Goal: Task Accomplishment & Management: Use online tool/utility

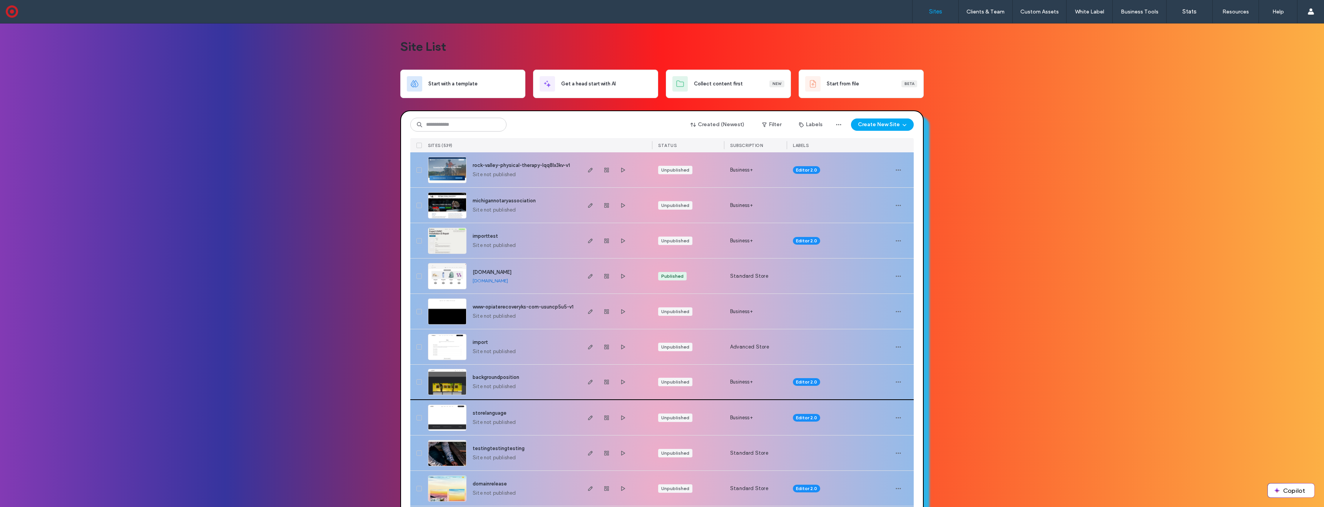
click at [452, 380] on img at bounding box center [447, 395] width 38 height 52
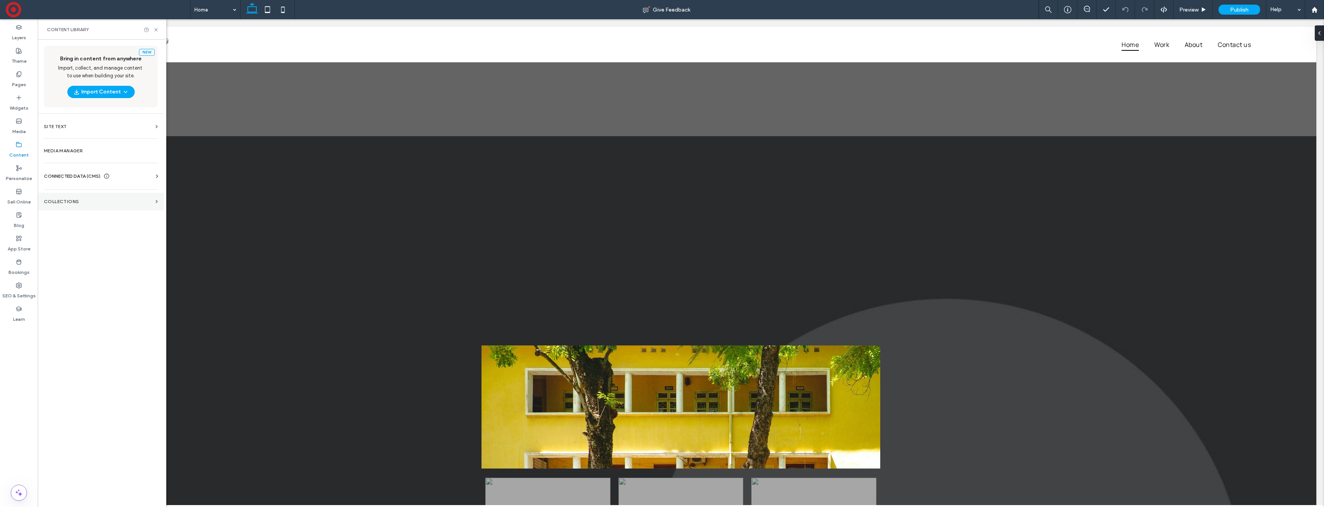
click at [66, 199] on label "Collections" at bounding box center [98, 201] width 109 height 5
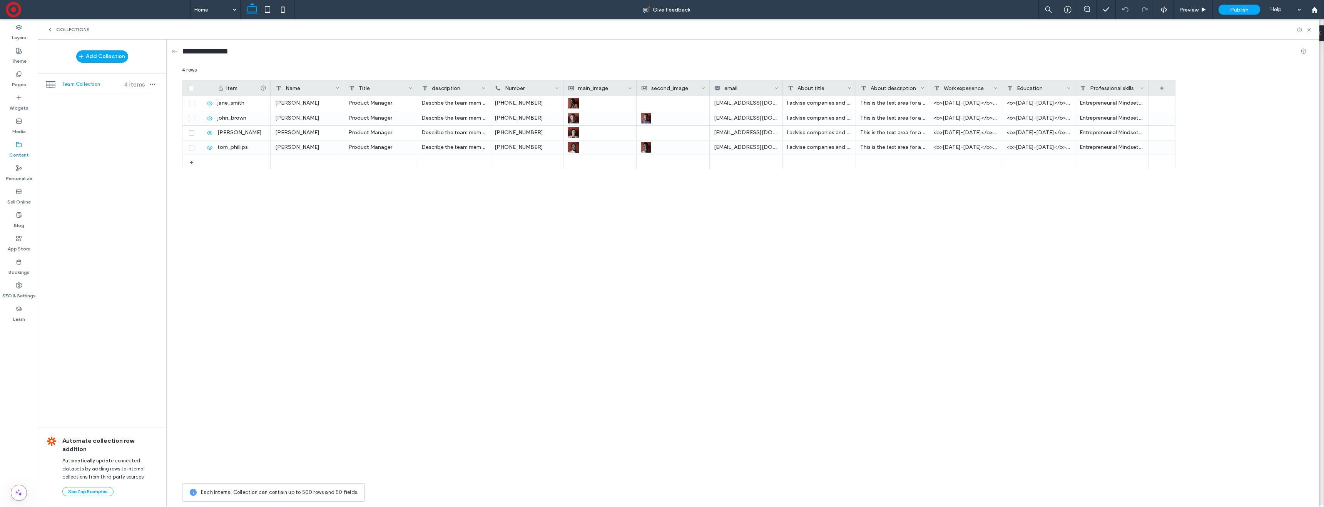
click at [483, 85] on span at bounding box center [484, 87] width 4 height 15
click at [456, 88] on div "Edit Field" at bounding box center [452, 89] width 70 height 15
click at [456, 142] on div "Plain Text" at bounding box center [470, 135] width 95 height 13
click at [469, 199] on div "Jane Smith Product Manager Describe the team member here, including details abo…" at bounding box center [723, 287] width 904 height 383
click at [1309, 30] on icon at bounding box center [1309, 30] width 6 height 6
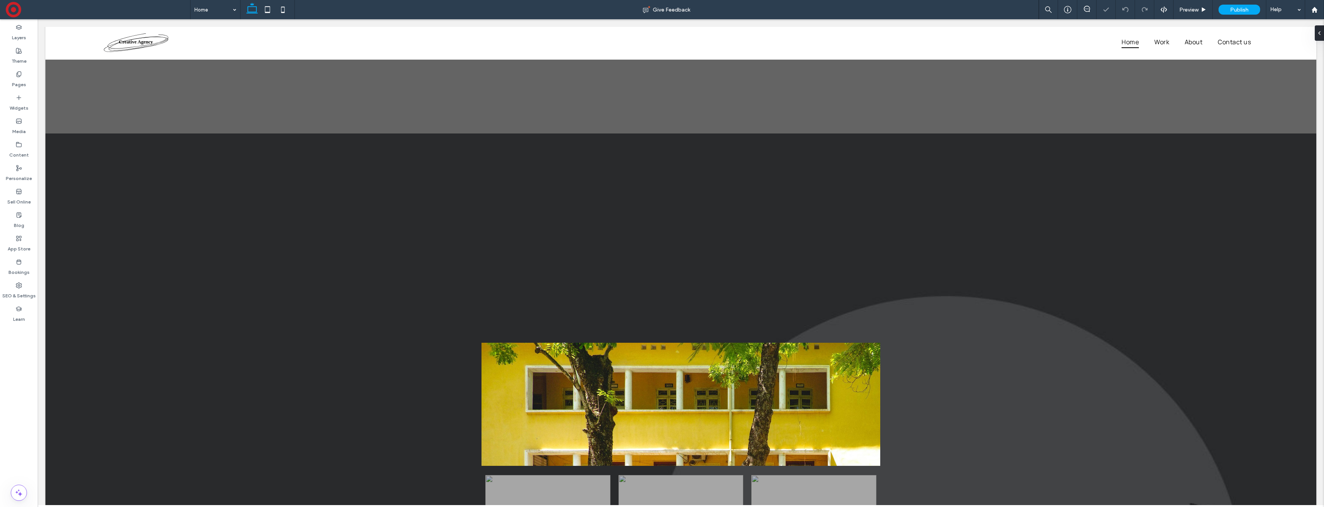
scroll to position [3, 0]
click at [25, 148] on label "Content" at bounding box center [19, 153] width 20 height 11
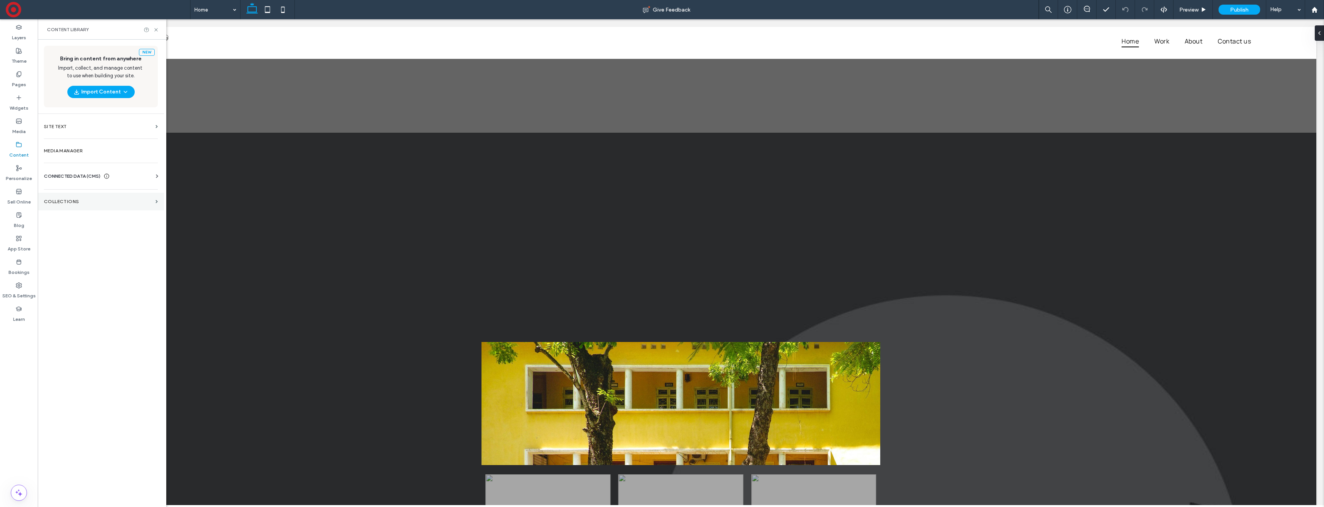
click at [77, 199] on label "Collections" at bounding box center [98, 201] width 109 height 5
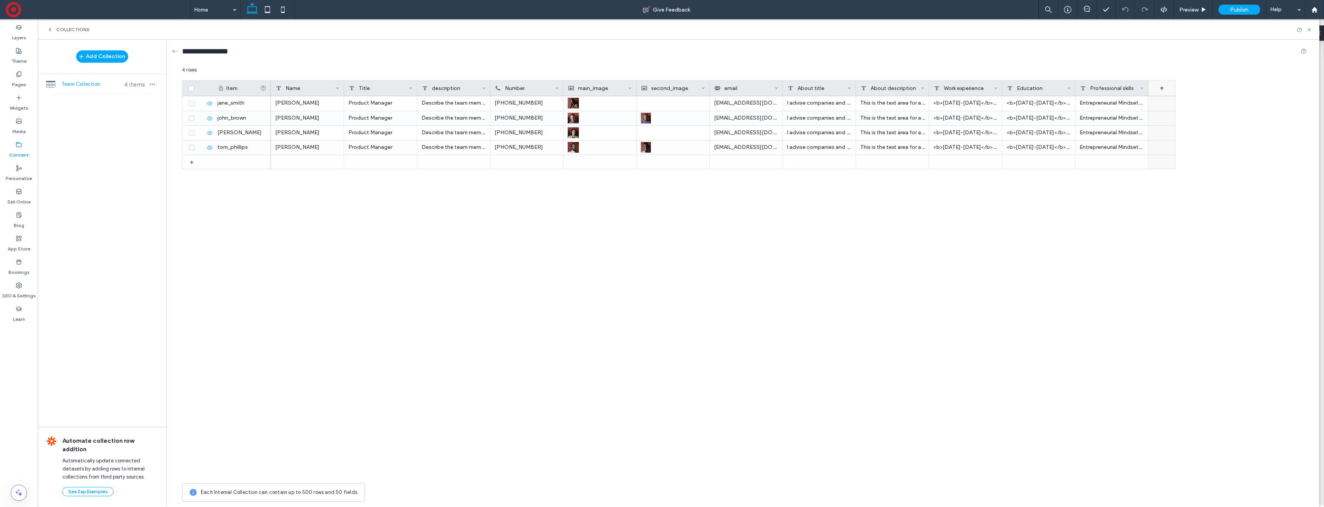
click at [1162, 85] on div "+" at bounding box center [1161, 87] width 27 height 15
click at [1177, 103] on input "********" at bounding box center [1193, 100] width 88 height 13
click at [1179, 122] on span "Rich Text" at bounding box center [1173, 120] width 22 height 8
